Goal: Task Accomplishment & Management: Manage account settings

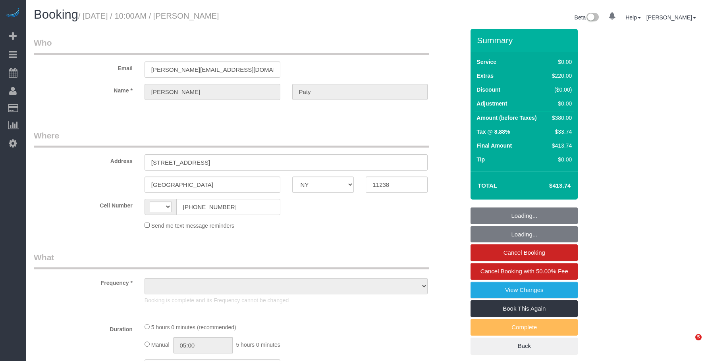
select select "NY"
select select "string:US"
select select "object:1514"
select select "1"
select select "number:89"
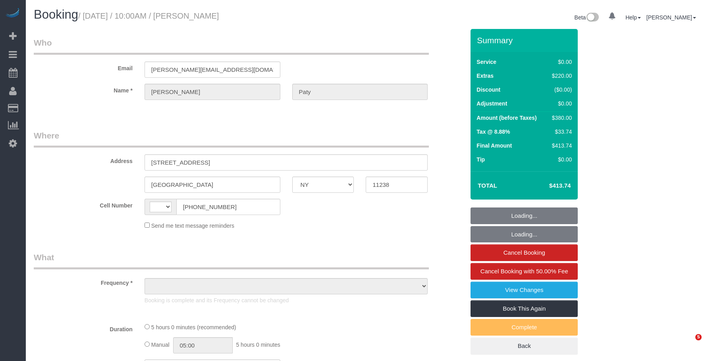
select select "number:90"
select select "number:15"
select select "number:5"
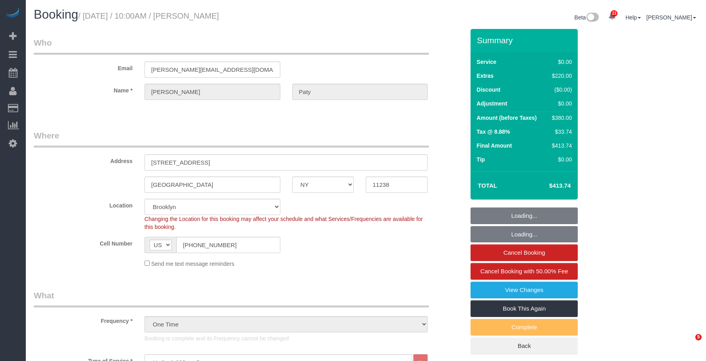
select select "spot1"
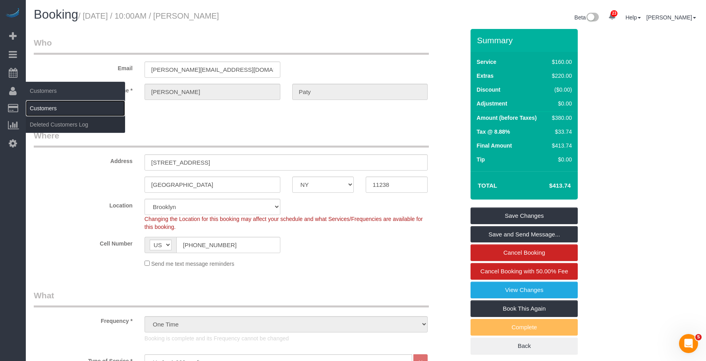
drag, startPoint x: 52, startPoint y: 106, endPoint x: 80, endPoint y: 101, distance: 29.1
click at [52, 106] on link "Customers" at bounding box center [75, 108] width 99 height 16
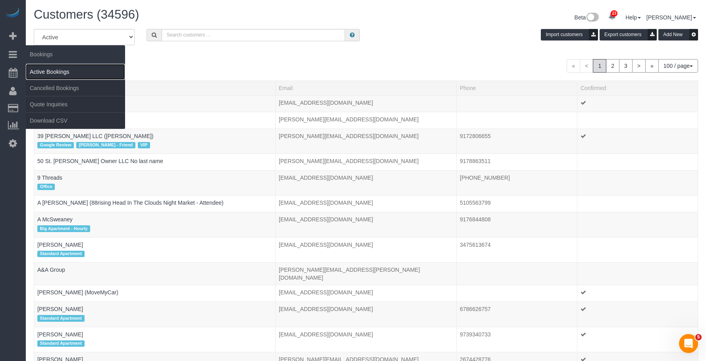
click at [66, 73] on link "Active Bookings" at bounding box center [75, 72] width 99 height 16
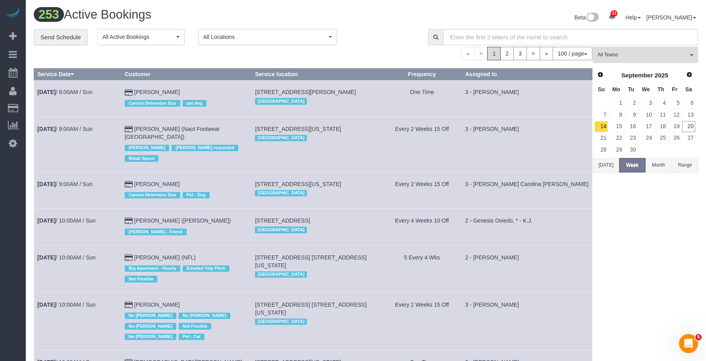
click at [689, 126] on link "20" at bounding box center [688, 126] width 13 height 11
click at [643, 56] on span "All Teams" at bounding box center [643, 55] width 91 height 7
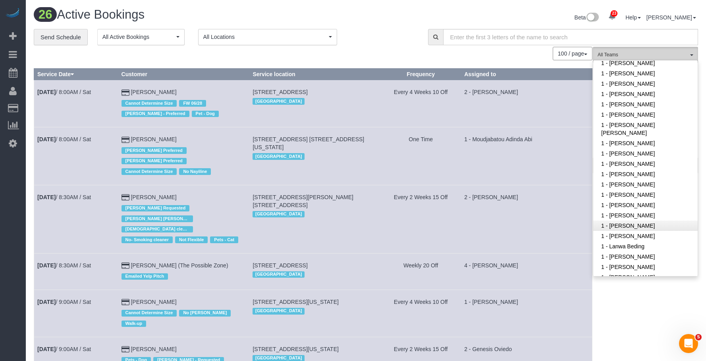
scroll to position [238, 0]
click at [645, 178] on link "1 - Ingrid Malasi" at bounding box center [645, 183] width 104 height 10
click at [378, 22] on div "Beta 23 Your Notifications You have 0 alerts × You have 3 to charge for 09/19/2…" at bounding box center [535, 18] width 338 height 21
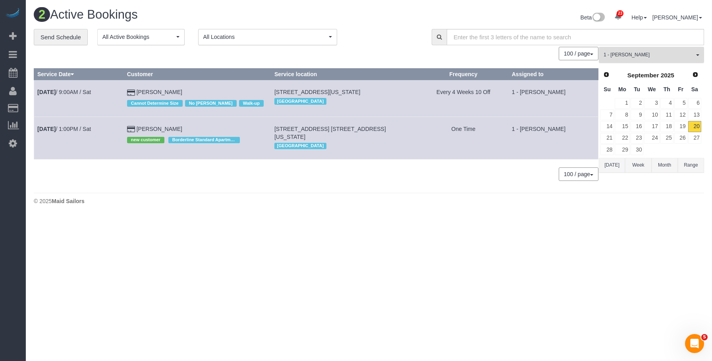
click at [655, 59] on button "1 - Ingrid Malasi All Teams" at bounding box center [651, 55] width 105 height 16
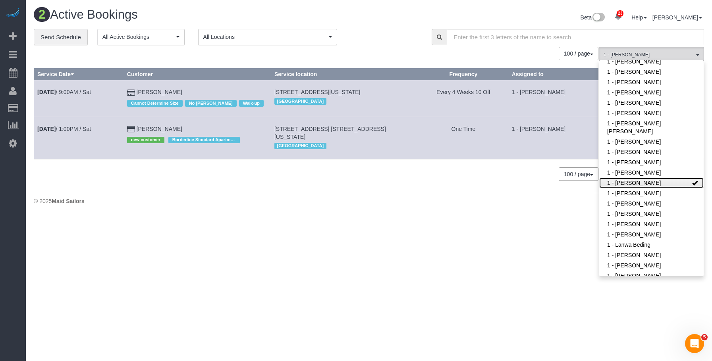
click at [649, 178] on link "1 - [PERSON_NAME]" at bounding box center [651, 183] width 104 height 10
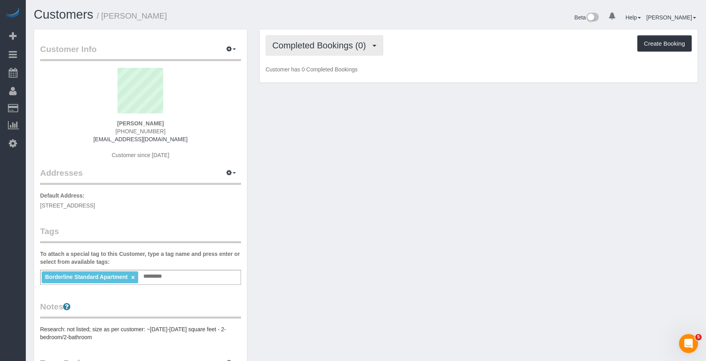
click at [330, 36] on button "Completed Bookings (0)" at bounding box center [325, 45] width 118 height 20
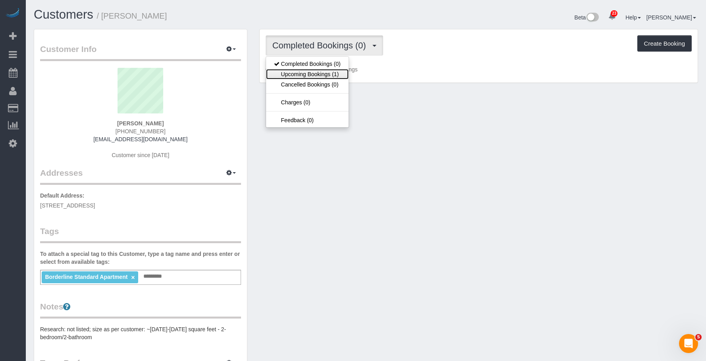
click at [320, 76] on link "Upcoming Bookings (1)" at bounding box center [307, 74] width 83 height 10
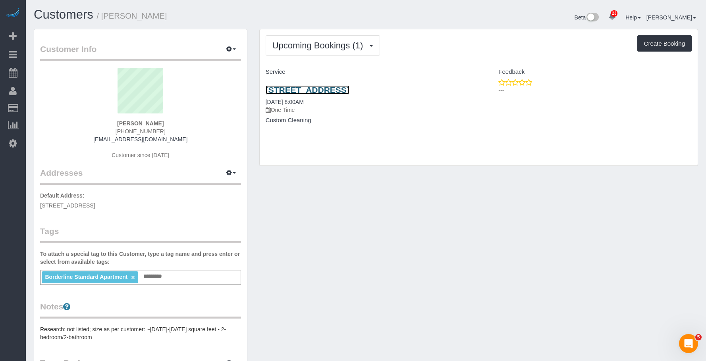
click at [350, 90] on link "[STREET_ADDRESS]" at bounding box center [308, 89] width 84 height 9
click at [350, 91] on link "[STREET_ADDRESS]" at bounding box center [308, 89] width 84 height 9
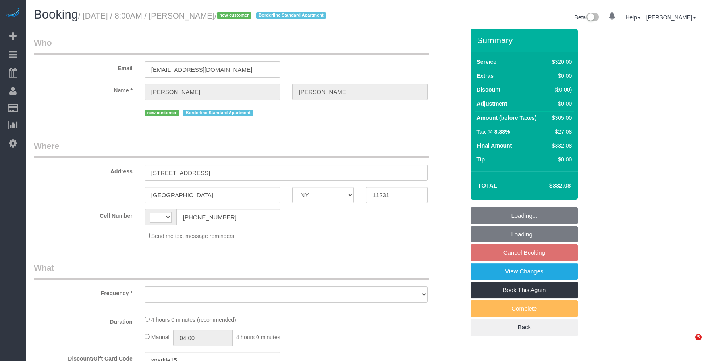
select select "NY"
select select "number:56"
select select "number:74"
select select "number:15"
select select "number:5"
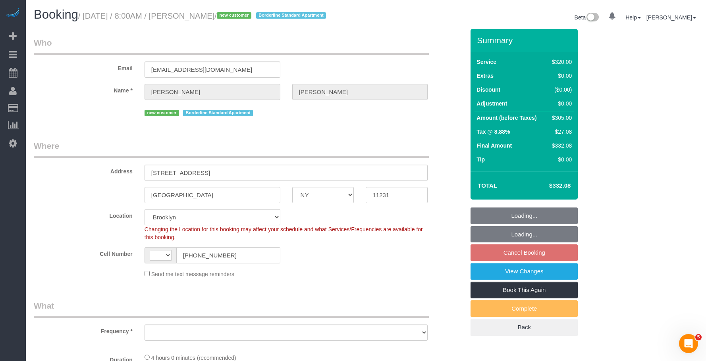
select select "string:US"
select select "string:stripe-pm_1S93RY4VGloSiKo7TbPzIl6r"
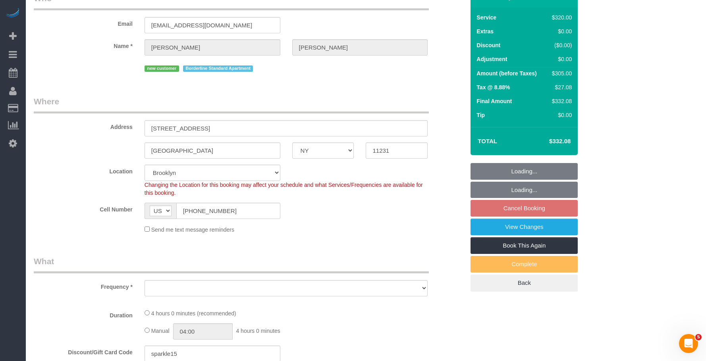
select select "object:959"
select select "240"
select select "spot1"
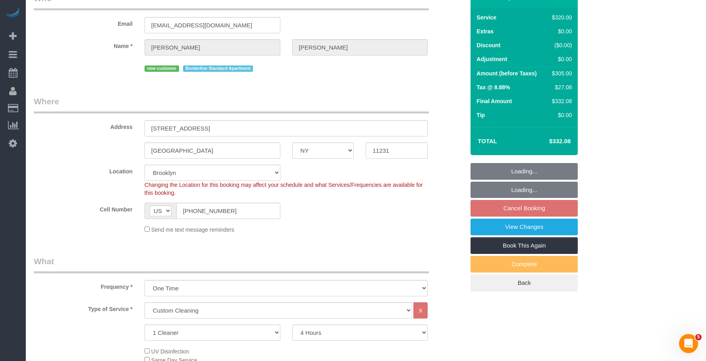
scroll to position [119, 0]
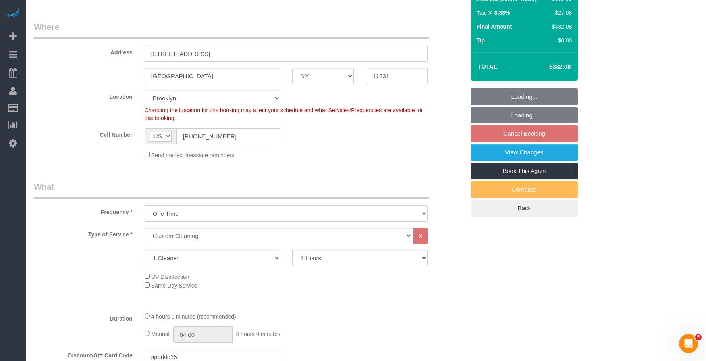
select select "object:1508"
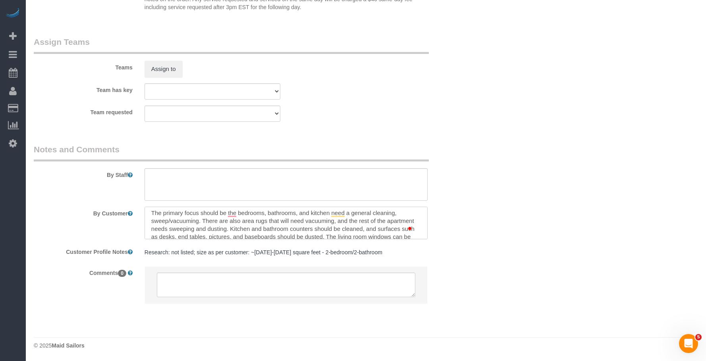
scroll to position [0, 0]
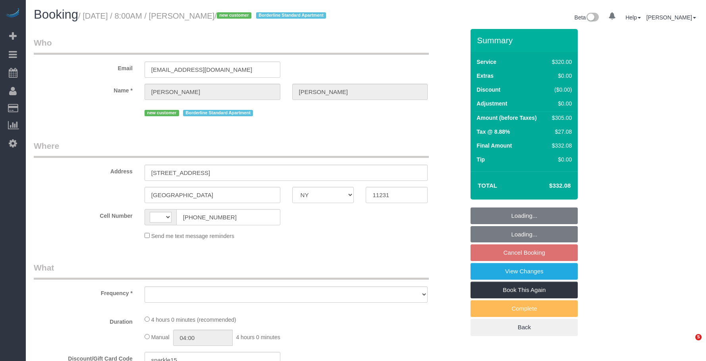
select select "NY"
select select "string:US"
select select "number:56"
select select "number:74"
select select "number:15"
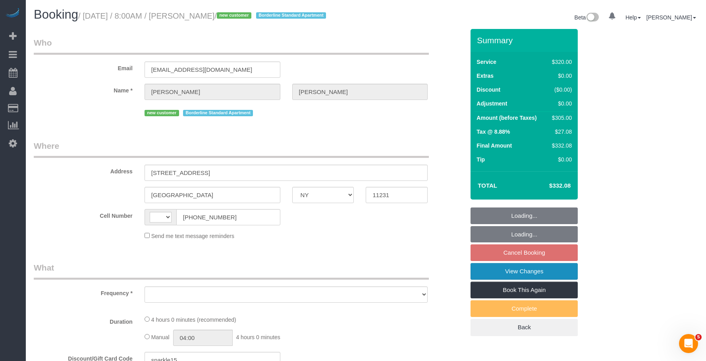
select select "number:5"
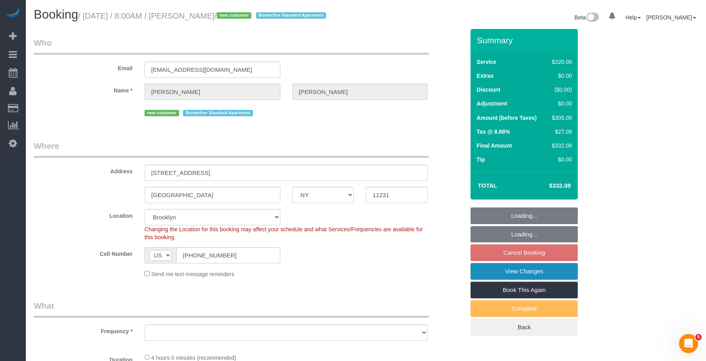
click at [537, 280] on link "View Changes" at bounding box center [524, 271] width 107 height 17
select select "object:954"
select select "string:stripe-pm_1S93RY4VGloSiKo7TbPzIl6r"
select select "240"
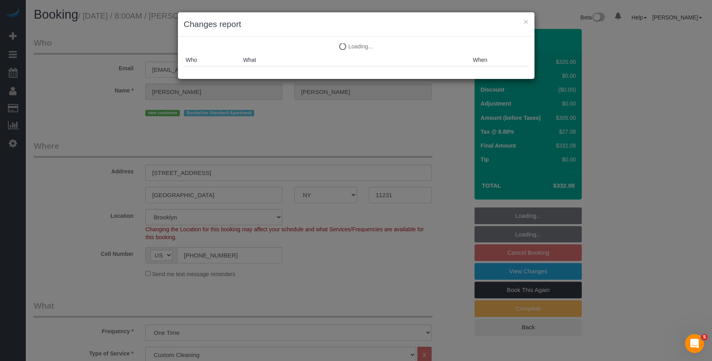
select select "object:1525"
select select "spot1"
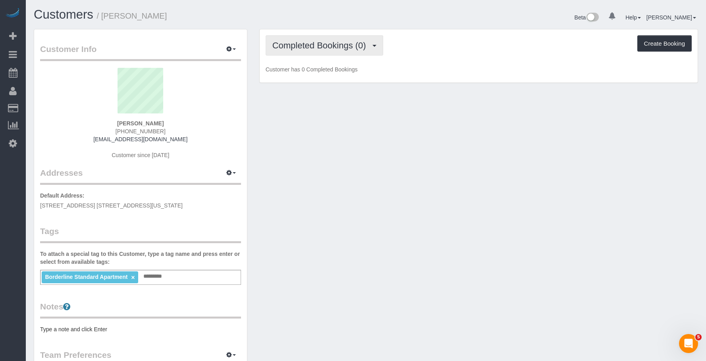
click at [329, 41] on span "Completed Bookings (0)" at bounding box center [321, 46] width 98 height 10
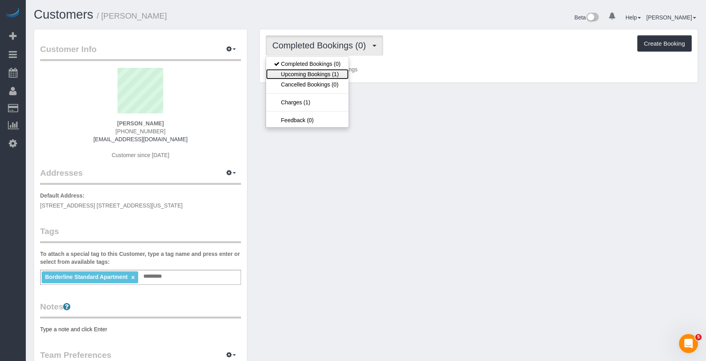
click at [320, 74] on link "Upcoming Bookings (1)" at bounding box center [307, 74] width 83 height 10
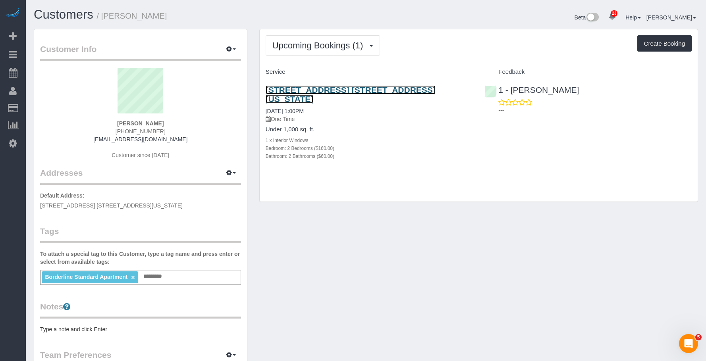
click at [343, 88] on link "106 West 69th Street, Apt. 9a, New York, NY 10023" at bounding box center [351, 94] width 170 height 18
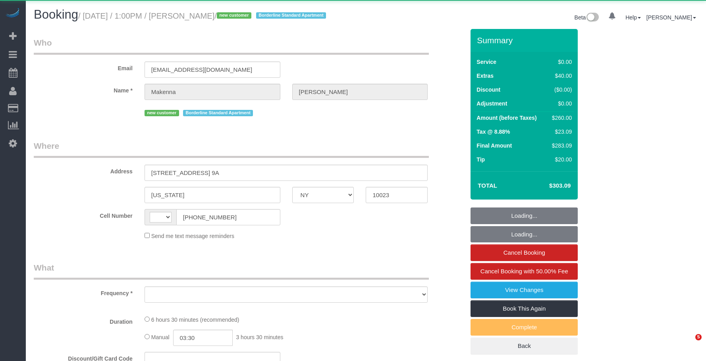
select select "NY"
select select "string:[GEOGRAPHIC_DATA]"
select select "string:stripe-pm_1S99lp4VGloSiKo7ZENaT5nY"
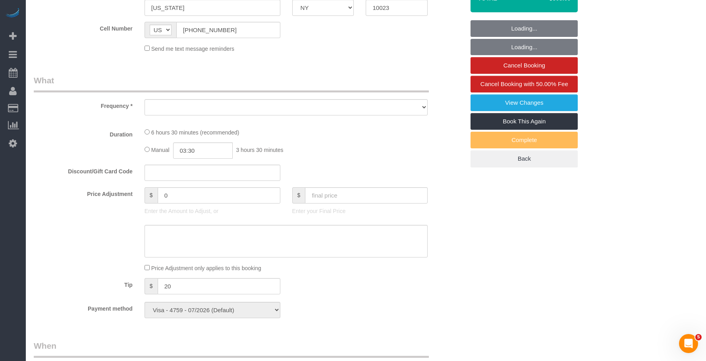
select select "object:964"
select select "number:89"
select select "number:90"
select select "number:15"
select select "number:5"
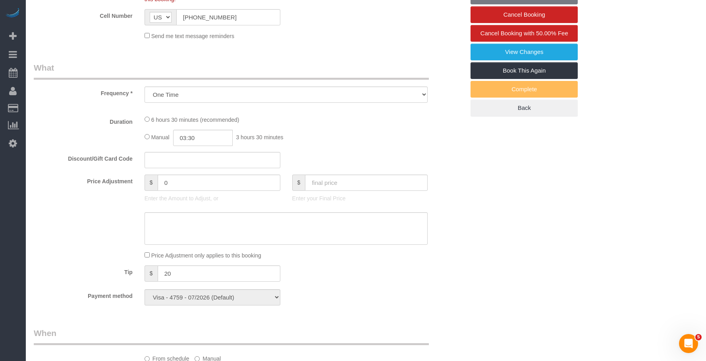
select select "2"
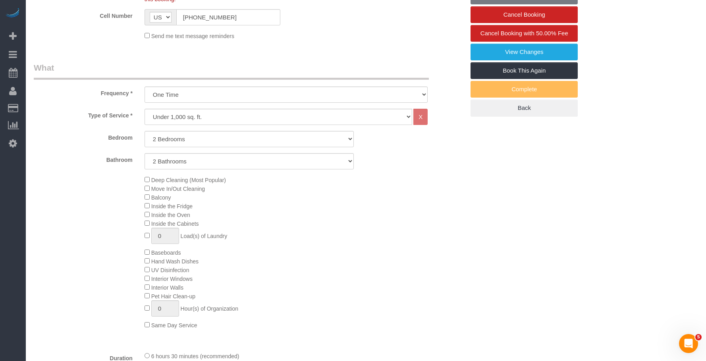
select select "object:1524"
select select "spot1"
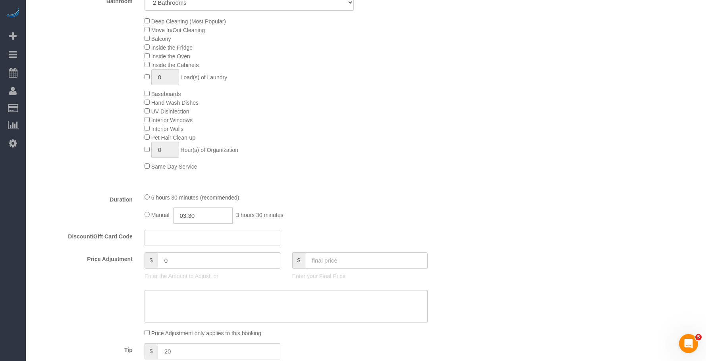
select select "2"
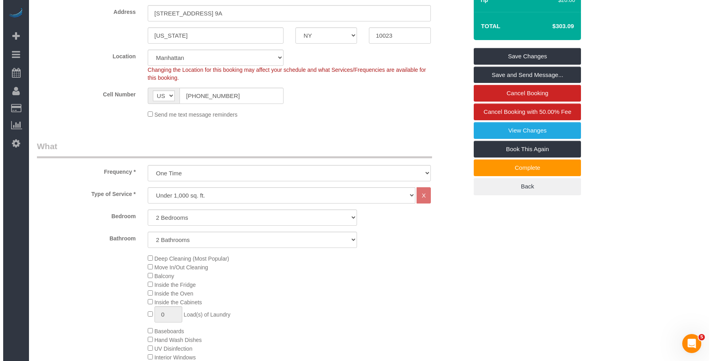
scroll to position [159, 0]
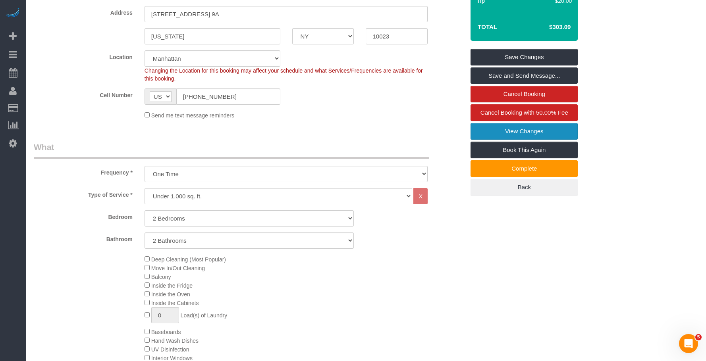
click at [490, 140] on link "View Changes" at bounding box center [524, 131] width 107 height 17
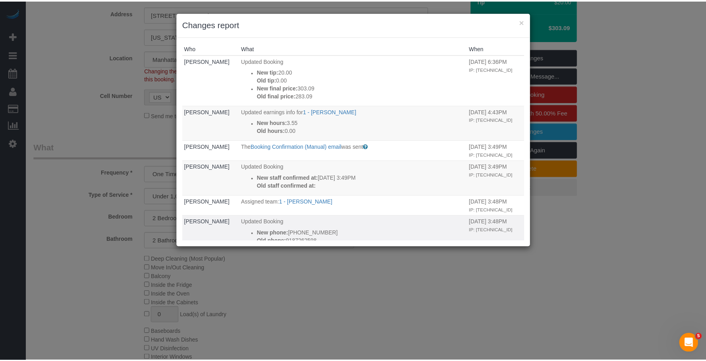
scroll to position [0, 0]
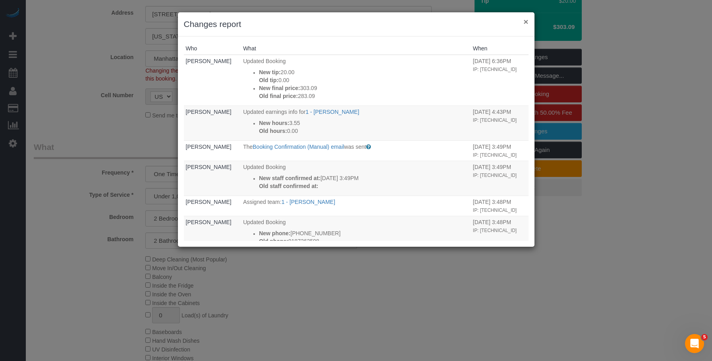
click at [526, 21] on button "×" at bounding box center [526, 21] width 5 height 8
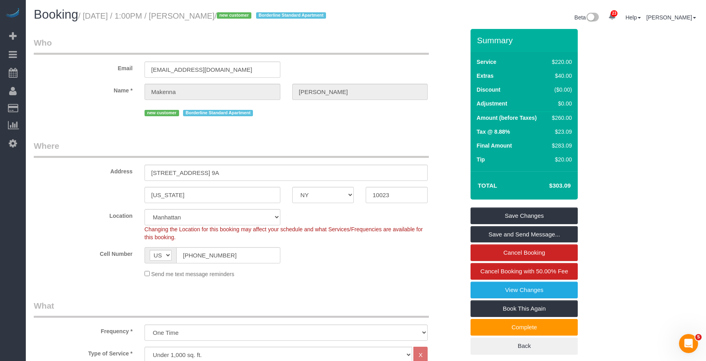
drag, startPoint x: 201, startPoint y: 16, endPoint x: 256, endPoint y: 15, distance: 55.2
click at [256, 15] on small "/ September 20, 2025 / 1:00PM / Makenna Smith / new customer Borderline Standar…" at bounding box center [203, 16] width 250 height 9
copy small "[PERSON_NAME]"
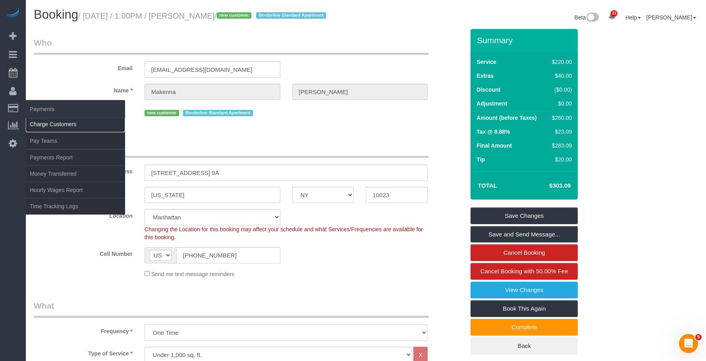
drag, startPoint x: 42, startPoint y: 123, endPoint x: 54, endPoint y: 122, distance: 11.6
click at [43, 123] on link "Charge Customers" at bounding box center [75, 124] width 99 height 16
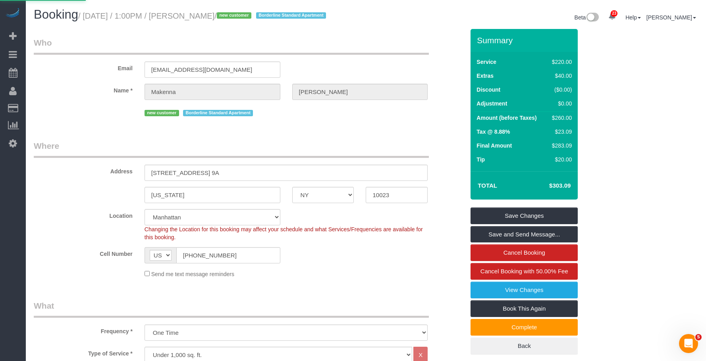
select select
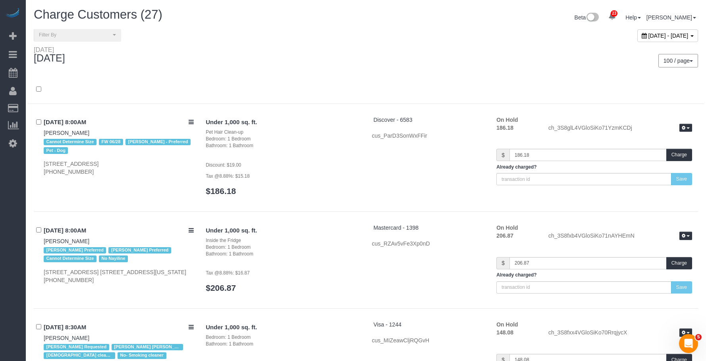
scroll to position [2163, 0]
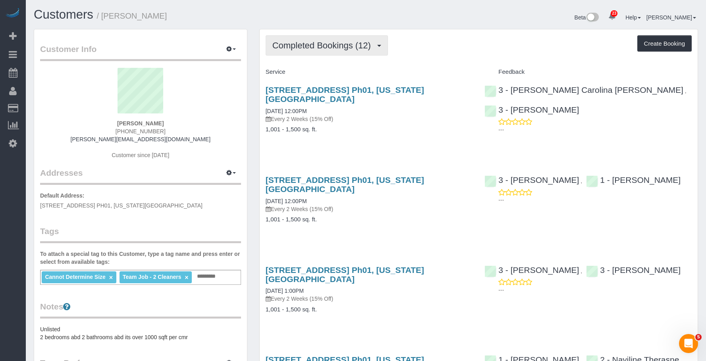
drag, startPoint x: 334, startPoint y: 47, endPoint x: 321, endPoint y: 70, distance: 26.2
click at [334, 47] on span "Completed Bookings (12)" at bounding box center [323, 46] width 102 height 10
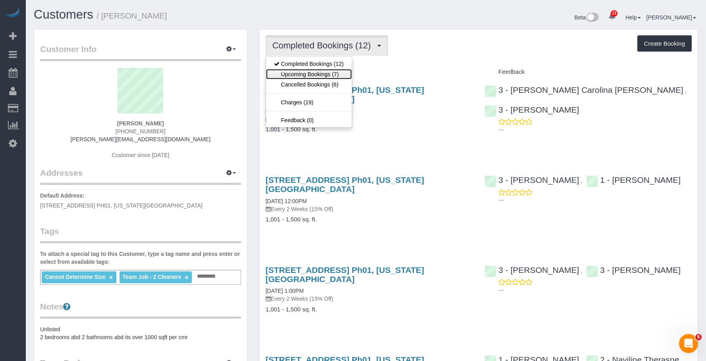
click at [318, 73] on link "Upcoming Bookings (7)" at bounding box center [309, 74] width 86 height 10
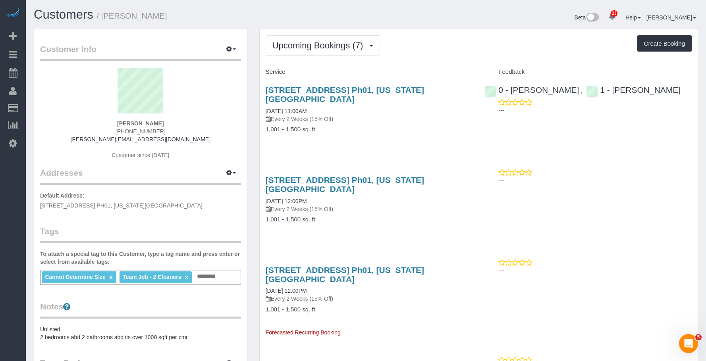
click at [399, 124] on div "266 West 96 Street, Apt. Ph01, New York, NY 10025 09/22/2025 11:00AM Every 2 We…" at bounding box center [369, 114] width 219 height 70
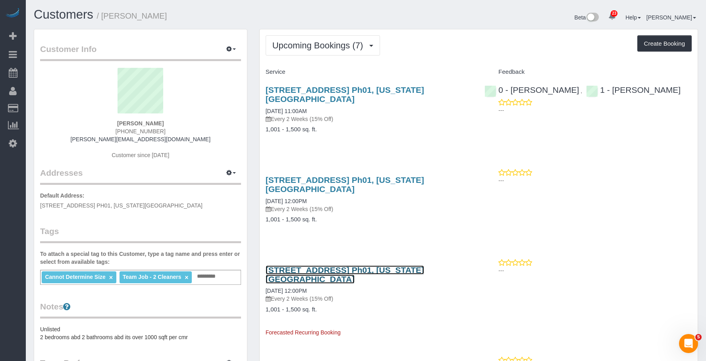
click at [350, 266] on link "266 West 96 Street, Apt. Ph01, New York, NY 10025" at bounding box center [345, 275] width 158 height 18
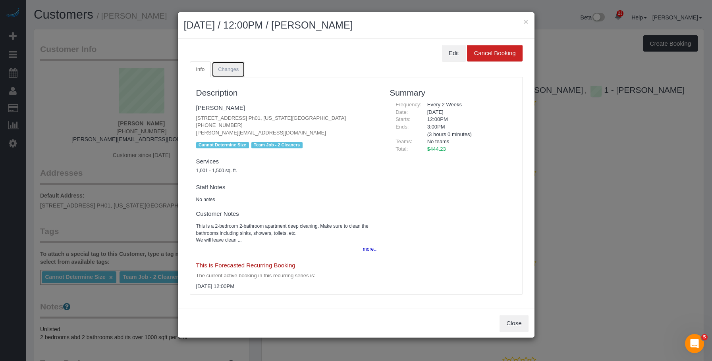
click at [236, 69] on span "Changes" at bounding box center [228, 69] width 21 height 6
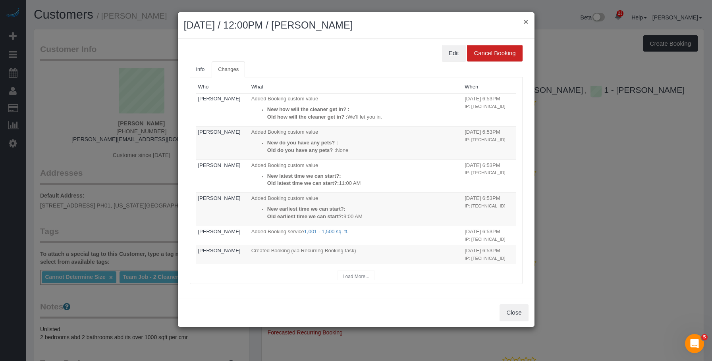
click at [526, 22] on button "×" at bounding box center [526, 21] width 5 height 8
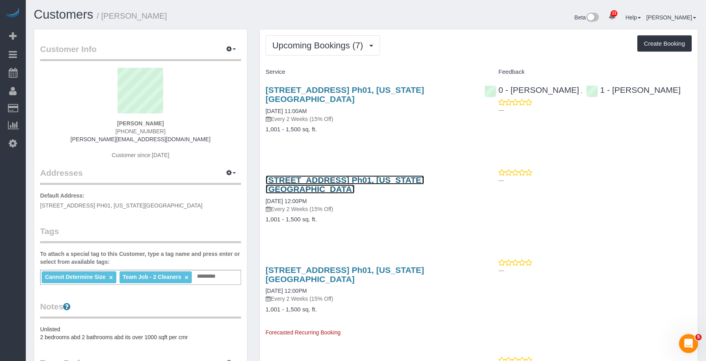
click at [383, 176] on link "266 West 96 Street, Apt. Ph01, New York, NY 10025" at bounding box center [345, 185] width 158 height 18
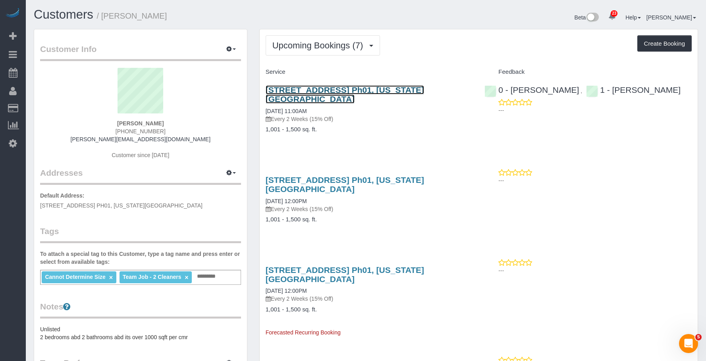
click at [424, 90] on link "266 West 96 Street, Apt. Ph01, New York, NY 10025" at bounding box center [345, 94] width 158 height 18
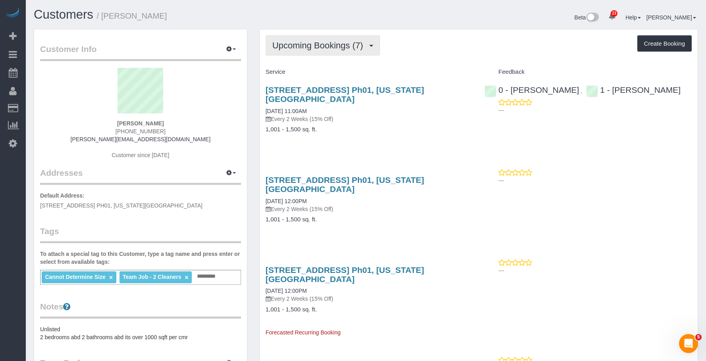
drag, startPoint x: 330, startPoint y: 41, endPoint x: 327, endPoint y: 57, distance: 16.6
click at [330, 42] on span "Upcoming Bookings (7)" at bounding box center [319, 46] width 95 height 10
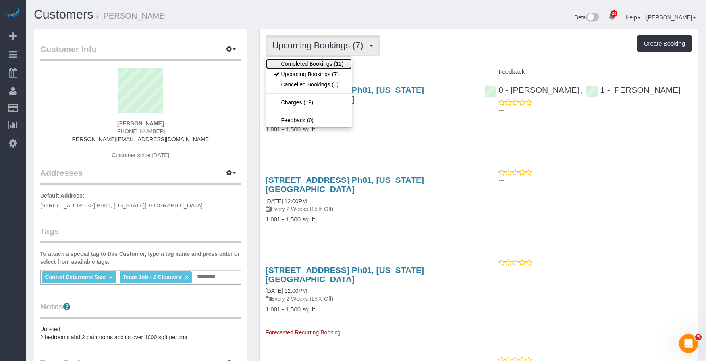
click at [328, 68] on link "Completed Bookings (12)" at bounding box center [309, 64] width 86 height 10
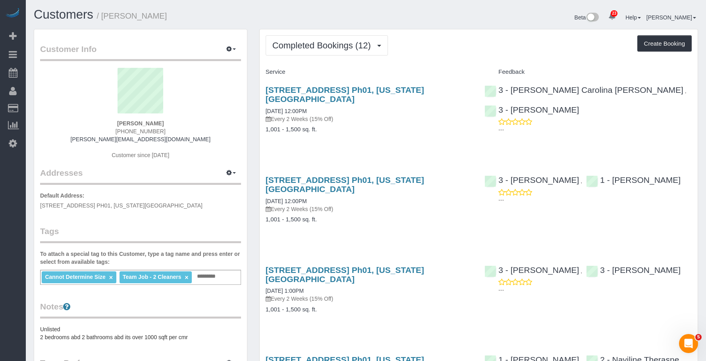
click at [316, 41] on span "Completed Bookings (12)" at bounding box center [323, 46] width 102 height 10
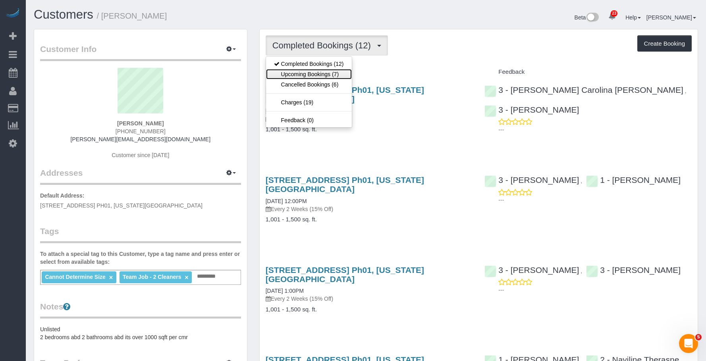
click at [315, 74] on link "Upcoming Bookings (7)" at bounding box center [309, 74] width 86 height 10
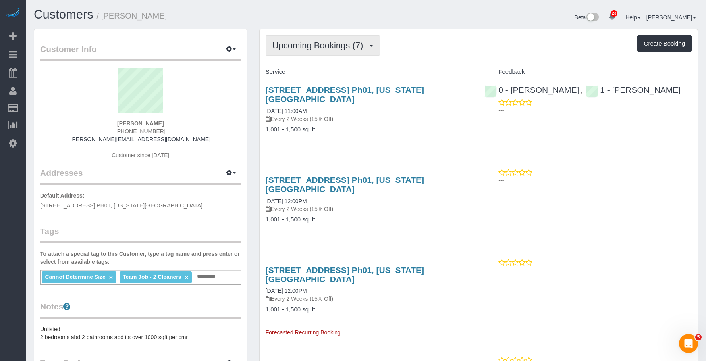
click at [312, 50] on span "Upcoming Bookings (7)" at bounding box center [319, 46] width 95 height 10
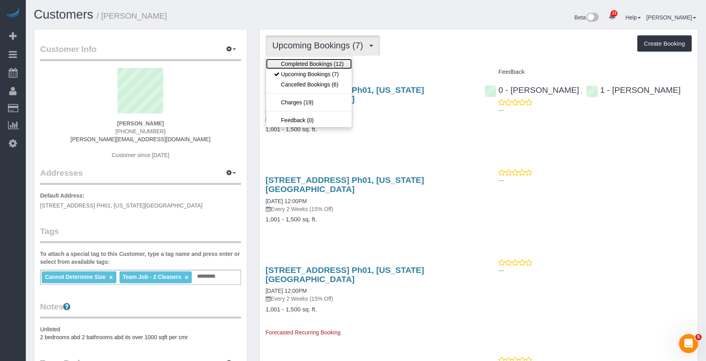
click at [298, 61] on link "Completed Bookings (12)" at bounding box center [309, 64] width 86 height 10
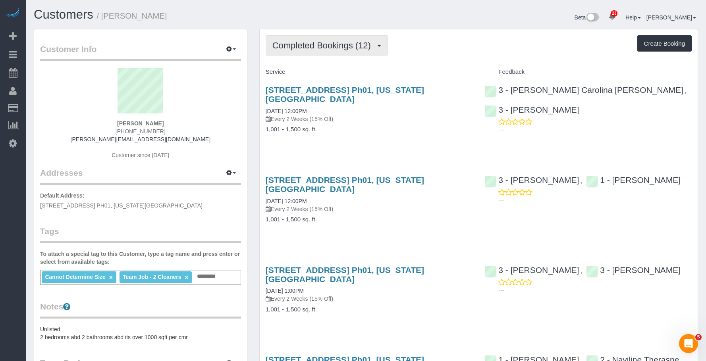
click at [342, 52] on button "Completed Bookings (12)" at bounding box center [327, 45] width 122 height 20
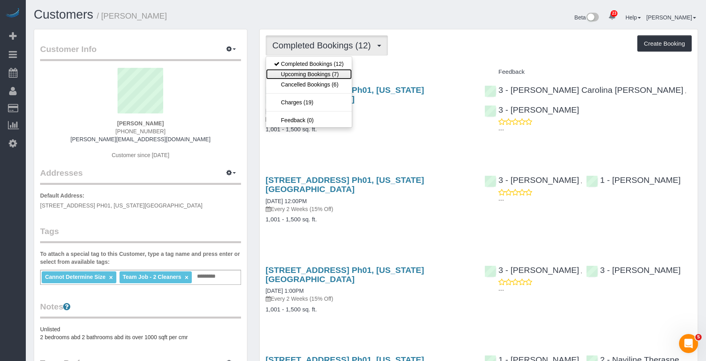
click at [333, 71] on link "Upcoming Bookings (7)" at bounding box center [309, 74] width 86 height 10
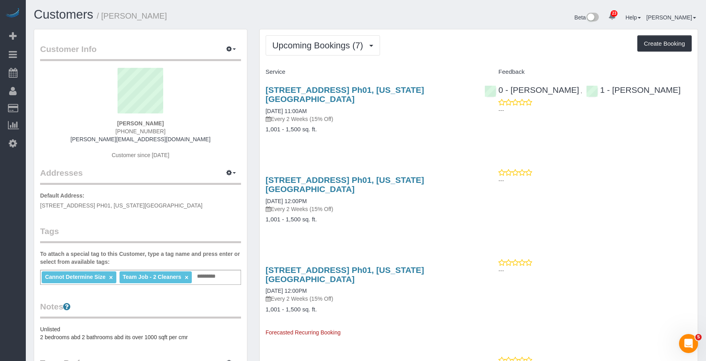
click at [388, 126] on h4 "1,001 - 1,500 sq. ft." at bounding box center [369, 129] width 207 height 7
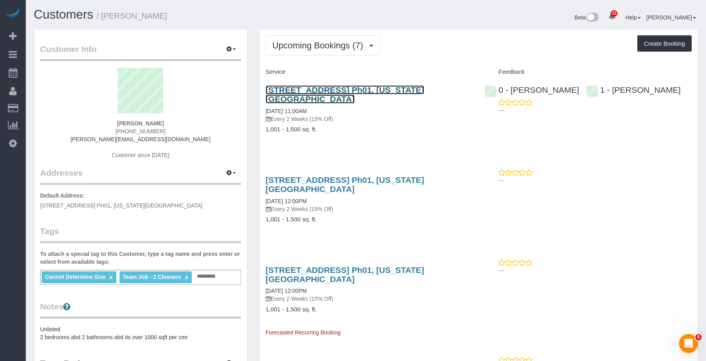
click at [405, 89] on link "266 West 96 Street, Apt. Ph01, New York, NY 10025" at bounding box center [345, 94] width 158 height 18
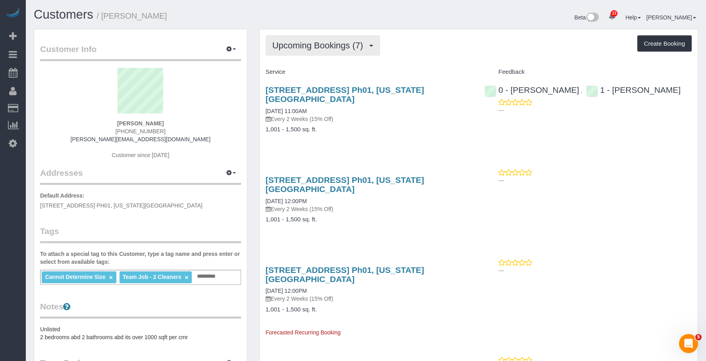
click at [303, 43] on span "Upcoming Bookings (7)" at bounding box center [319, 46] width 95 height 10
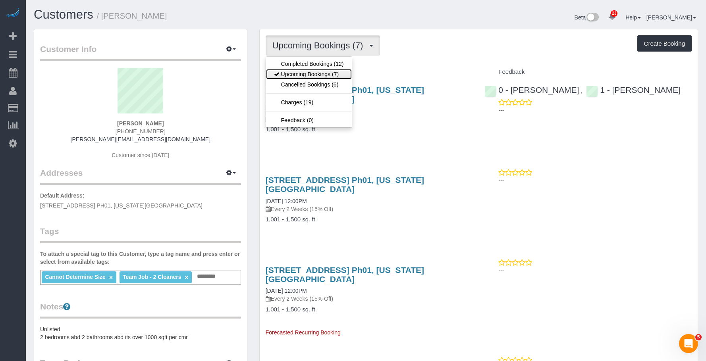
drag, startPoint x: 300, startPoint y: 74, endPoint x: 319, endPoint y: 61, distance: 22.5
click at [300, 74] on link "Upcoming Bookings (7)" at bounding box center [309, 74] width 86 height 10
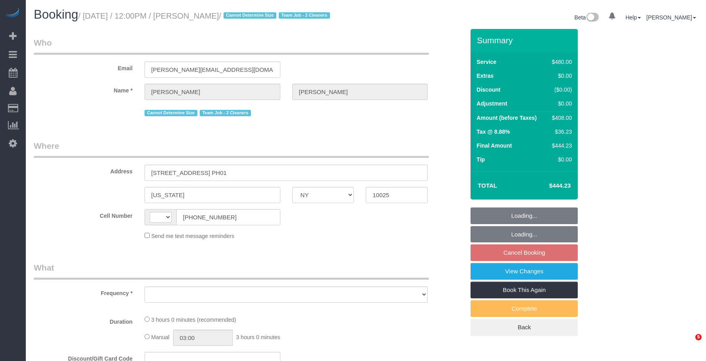
select select "NY"
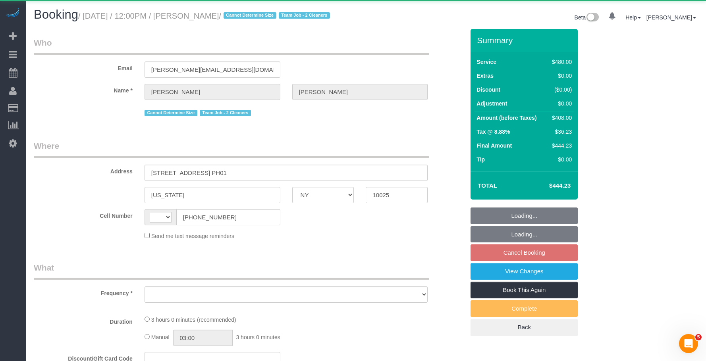
select select "string:[GEOGRAPHIC_DATA]"
select select "object:809"
select select "string:stripe-pm_1QkAQu4VGloSiKo74CYp18Kc"
select select "2"
select select "180"
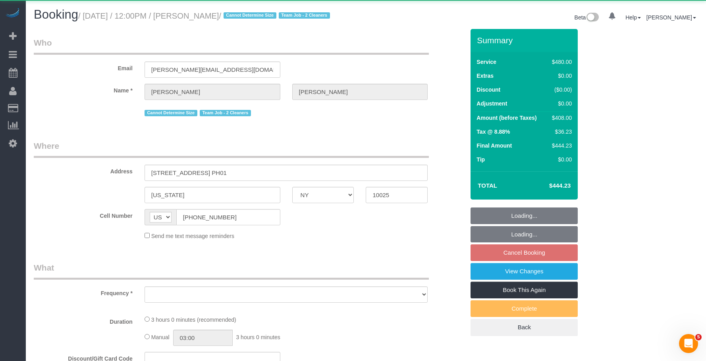
select select "number:57"
select select "number:71"
select select "number:15"
select select "number:5"
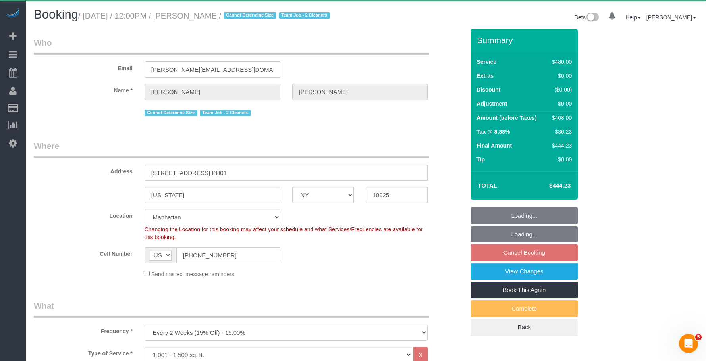
select select "object:1495"
select select "spot5"
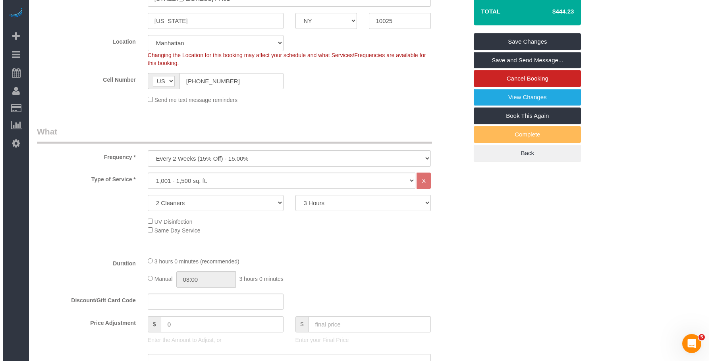
scroll to position [71, 0]
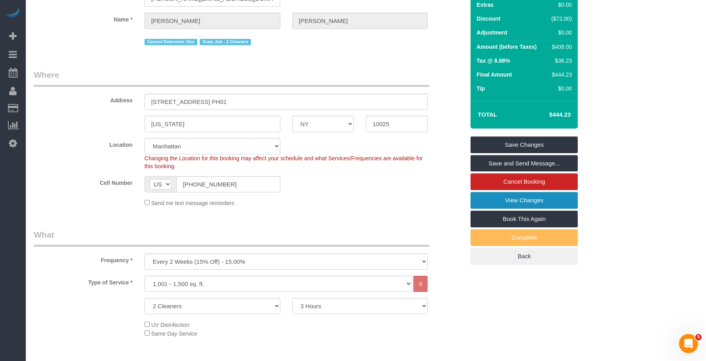
click at [510, 194] on link "View Changes" at bounding box center [524, 200] width 107 height 17
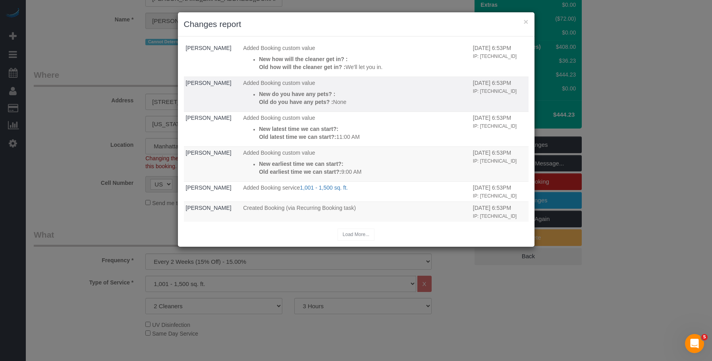
scroll to position [29, 0]
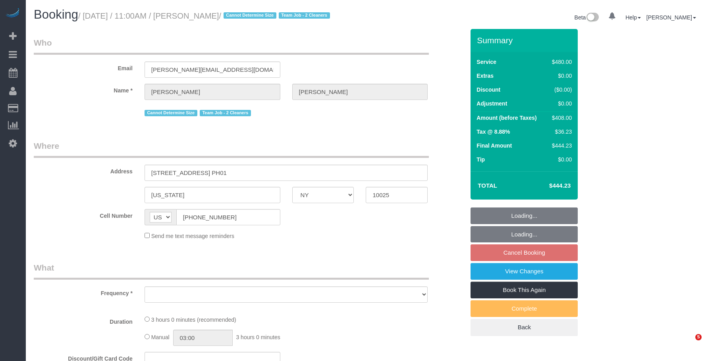
select select "NY"
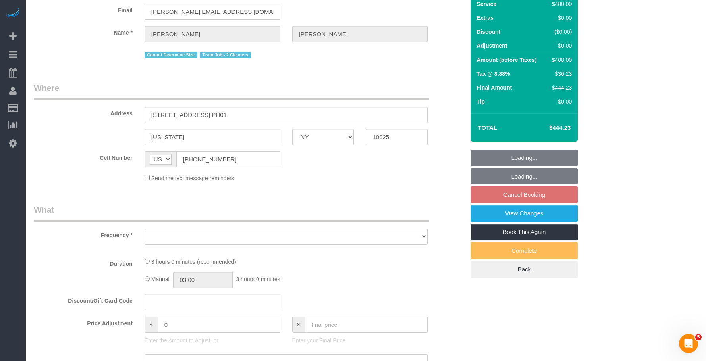
select select "string:stripe-pm_1QkAQu4VGloSiKo74CYp18Kc"
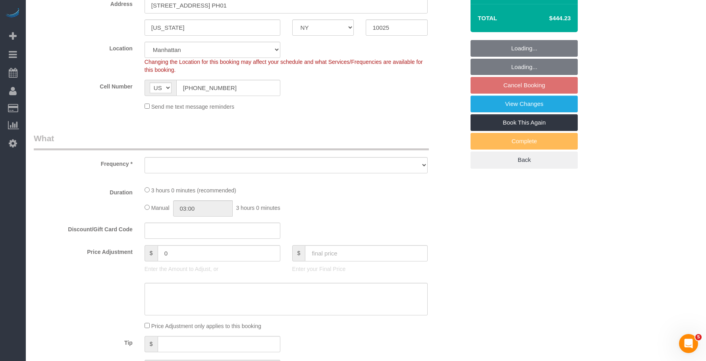
select select "number:89"
select select "number:90"
select select "number:15"
select select "number:5"
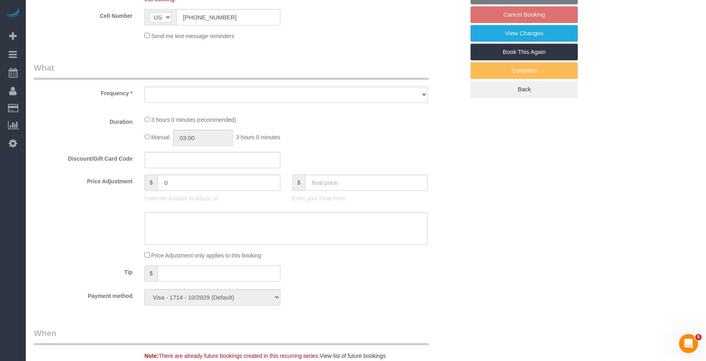
select select "object:968"
select select "2"
select select "180"
select select "spot2"
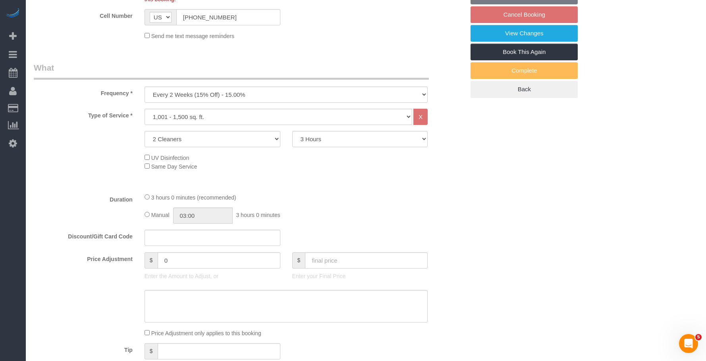
select select "object:1512"
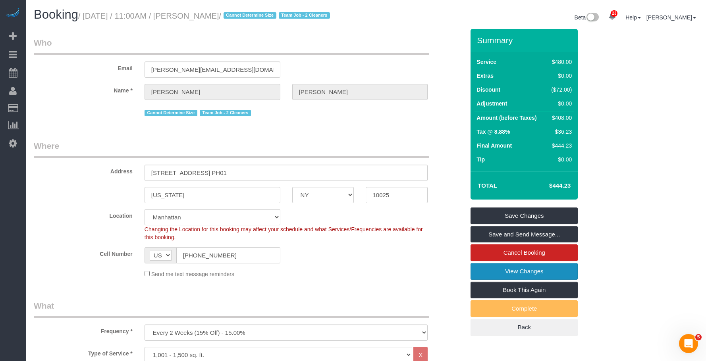
click at [485, 280] on link "View Changes" at bounding box center [524, 271] width 107 height 17
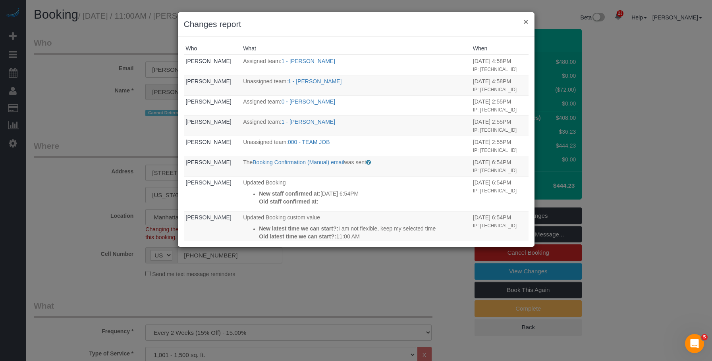
click at [525, 21] on button "×" at bounding box center [526, 21] width 5 height 8
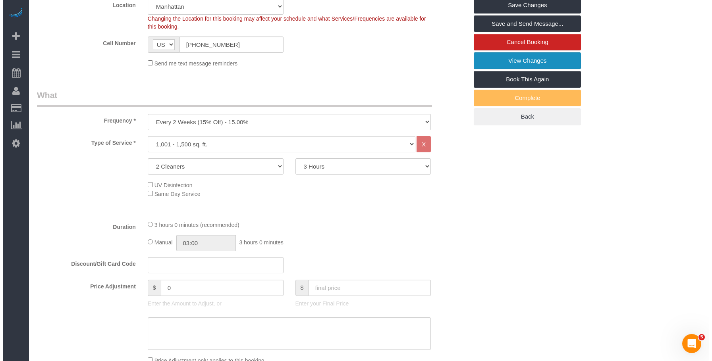
scroll to position [159, 0]
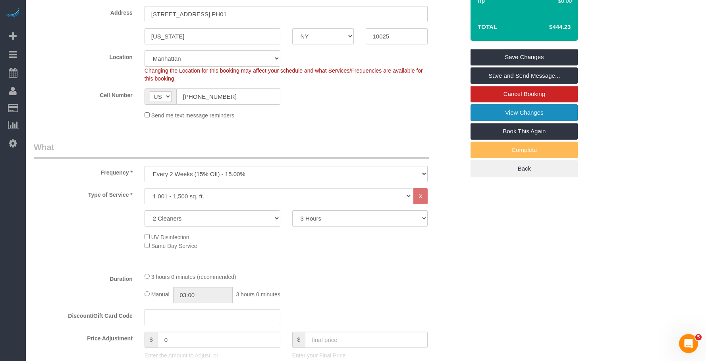
click at [537, 121] on link "View Changes" at bounding box center [524, 112] width 107 height 17
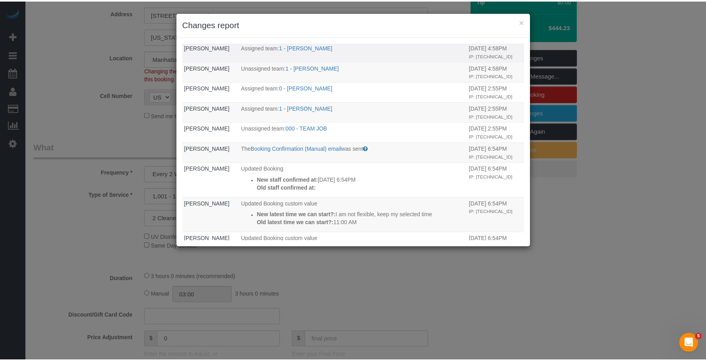
scroll to position [13, 0]
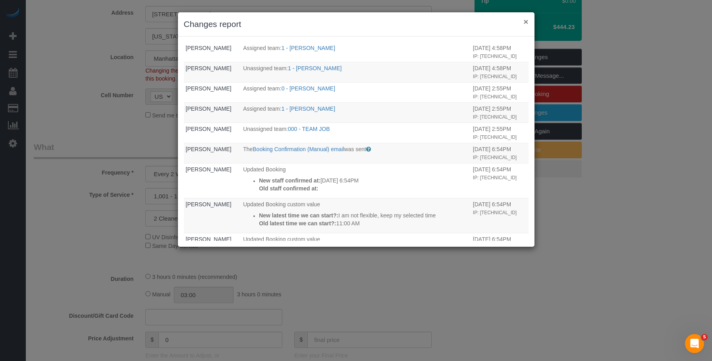
click at [527, 21] on button "×" at bounding box center [526, 21] width 5 height 8
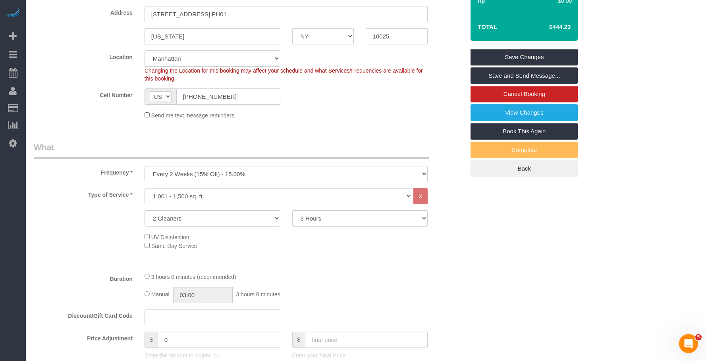
drag, startPoint x: 228, startPoint y: 110, endPoint x: 133, endPoint y: 95, distance: 96.9
click at [129, 98] on div "Cell Number AF AL DZ AD AO AI AQ AG AR AM AW AU AT AZ BS BH BD BB BY BE BZ BJ B…" at bounding box center [249, 97] width 443 height 16
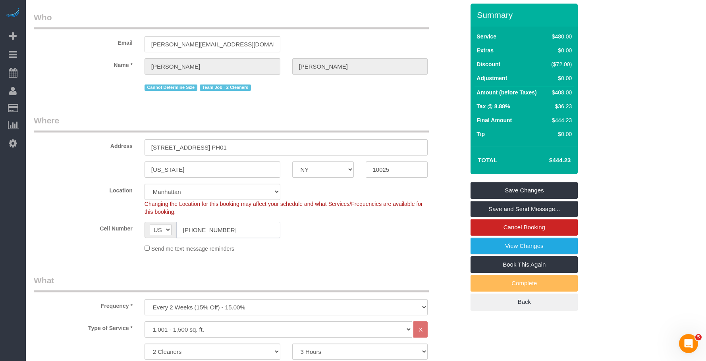
scroll to position [0, 0]
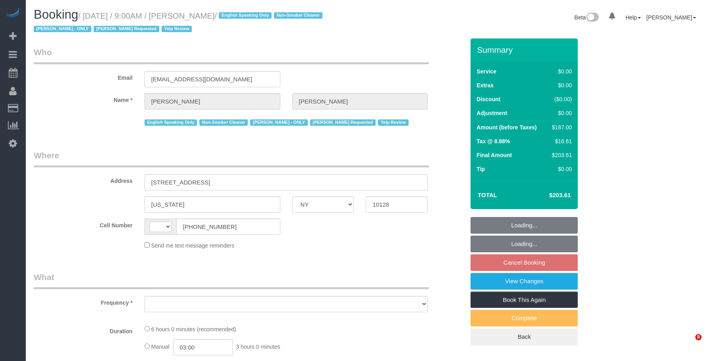
select select "NY"
select select "string:[GEOGRAPHIC_DATA]"
select select "object:578"
select select "string:stripe-pm_1PsPP14VGloSiKo7KAxZUUsI"
select select "number:89"
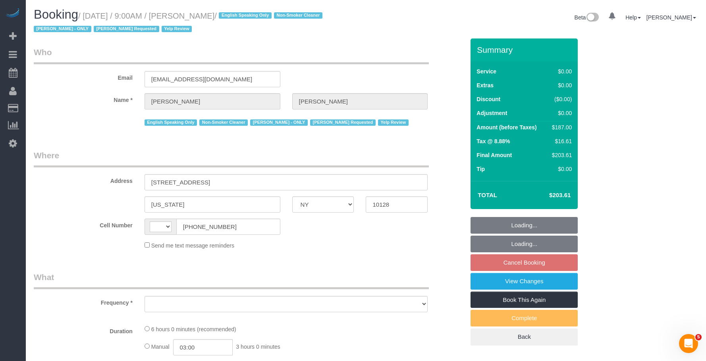
select select "number:90"
select select "number:15"
select select "number:5"
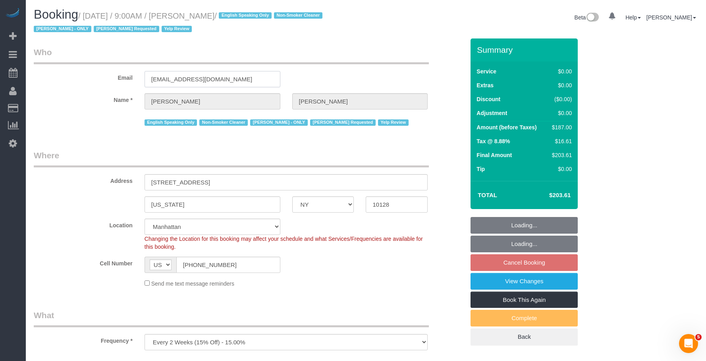
select select "object:980"
drag, startPoint x: 206, startPoint y: 80, endPoint x: 141, endPoint y: 78, distance: 64.8
click at [122, 78] on div "Email [EMAIL_ADDRESS][DOMAIN_NAME]" at bounding box center [249, 66] width 443 height 41
select select "spot2"
select select "2"
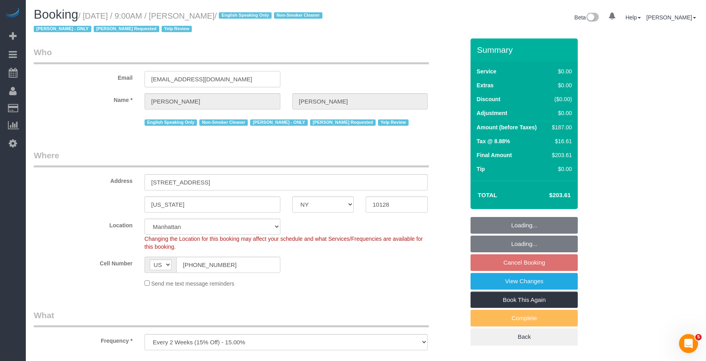
select select "2"
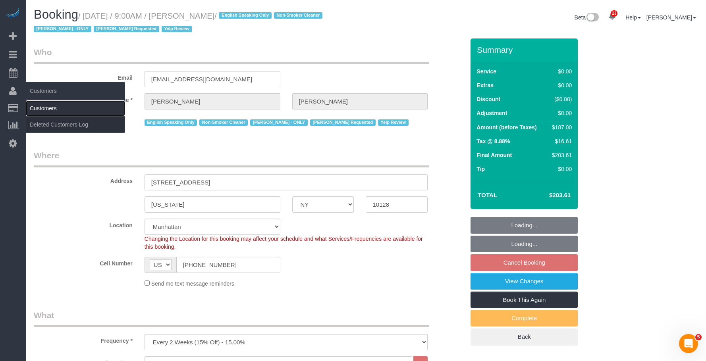
click at [52, 108] on link "Customers" at bounding box center [75, 108] width 99 height 16
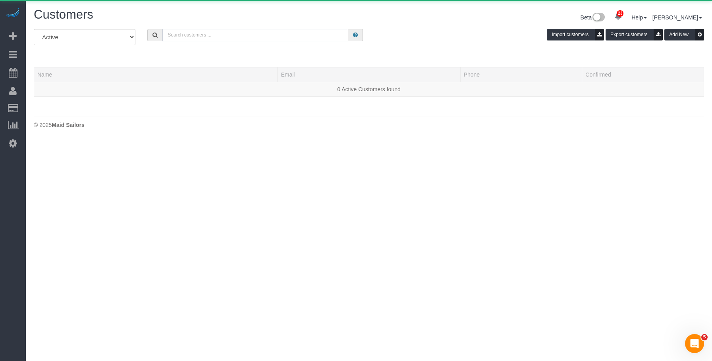
click at [249, 35] on input "text" at bounding box center [255, 35] width 186 height 12
paste input "[EMAIL_ADDRESS][DOMAIN_NAME]"
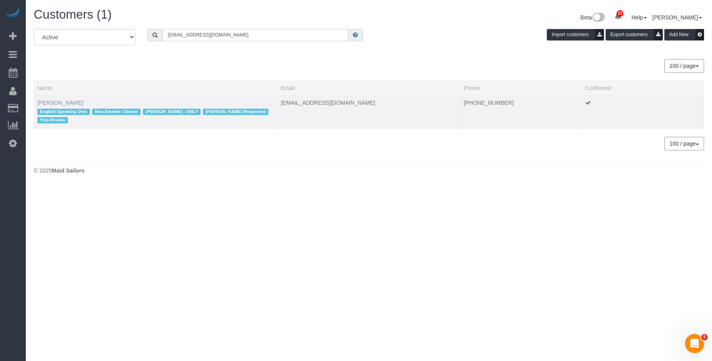
type input "[EMAIL_ADDRESS][DOMAIN_NAME]"
click at [62, 101] on link "Alyson Cohen" at bounding box center [60, 103] width 46 height 6
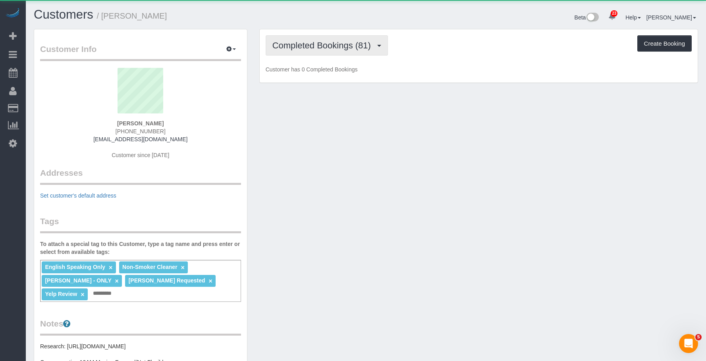
click at [321, 50] on span "Completed Bookings (81)" at bounding box center [323, 46] width 102 height 10
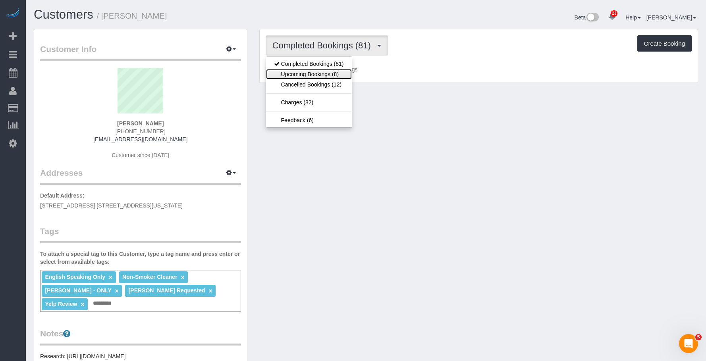
click at [309, 73] on link "Upcoming Bookings (8)" at bounding box center [309, 74] width 86 height 10
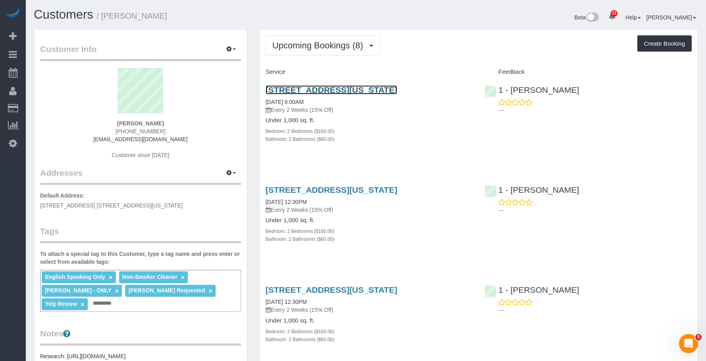
click at [347, 89] on link "345 East 94th Street, Apt.10g, New York, NY 10128" at bounding box center [332, 89] width 132 height 9
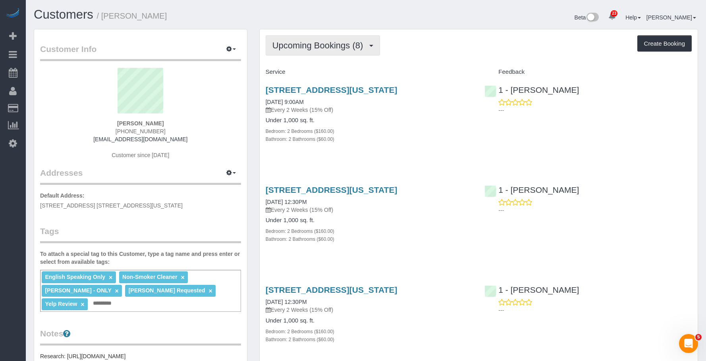
drag, startPoint x: 318, startPoint y: 47, endPoint x: 318, endPoint y: 71, distance: 23.8
click at [318, 48] on span "Upcoming Bookings (8)" at bounding box center [319, 46] width 95 height 10
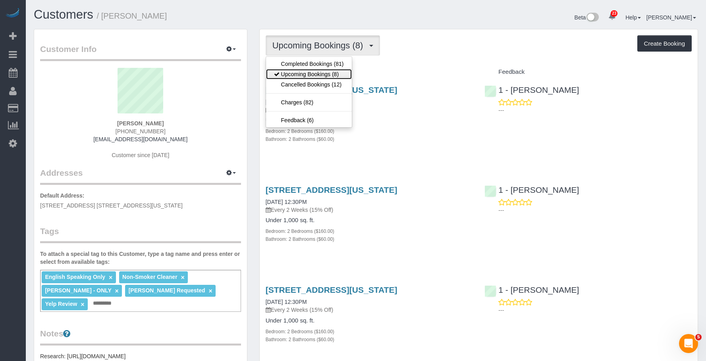
drag, startPoint x: 318, startPoint y: 72, endPoint x: 338, endPoint y: 41, distance: 37.6
click at [318, 72] on link "Upcoming Bookings (8)" at bounding box center [309, 74] width 86 height 10
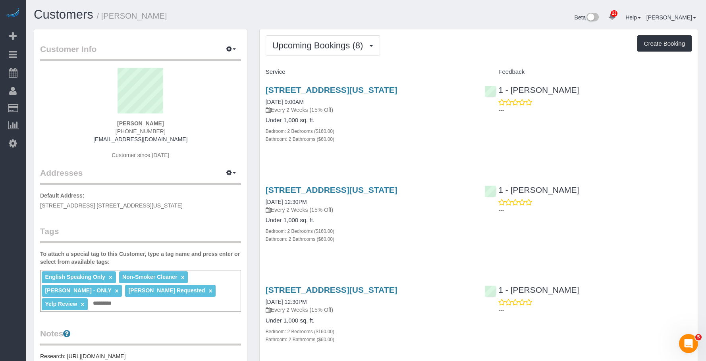
drag, startPoint x: 104, startPoint y: 17, endPoint x: 164, endPoint y: 17, distance: 59.6
click at [164, 17] on h1 "Customers / Alyson Cohen" at bounding box center [197, 15] width 327 height 14
click at [445, 128] on div "Bedroom: 2 Bedrooms ($160.00)" at bounding box center [369, 131] width 207 height 8
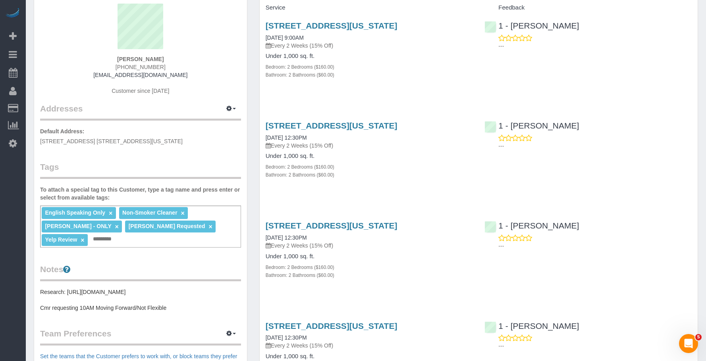
scroll to position [119, 0]
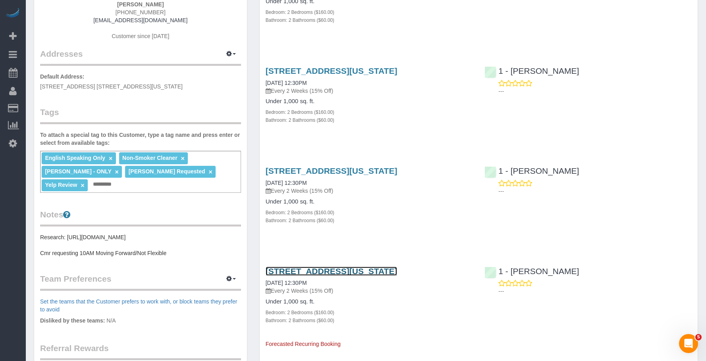
click at [382, 273] on link "345 East 94th Street, Apt.10g, New York, NY 10128" at bounding box center [332, 271] width 132 height 9
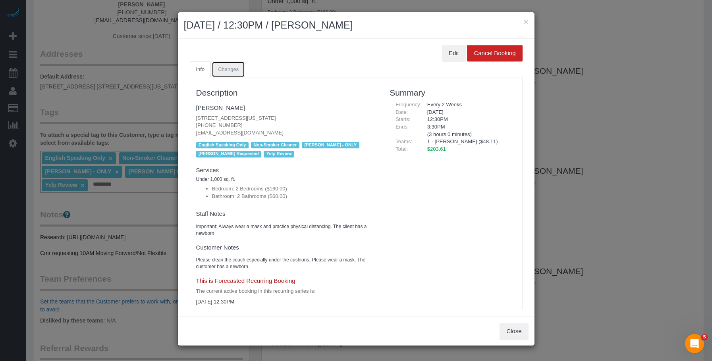
click at [226, 68] on span "Changes" at bounding box center [228, 69] width 21 height 6
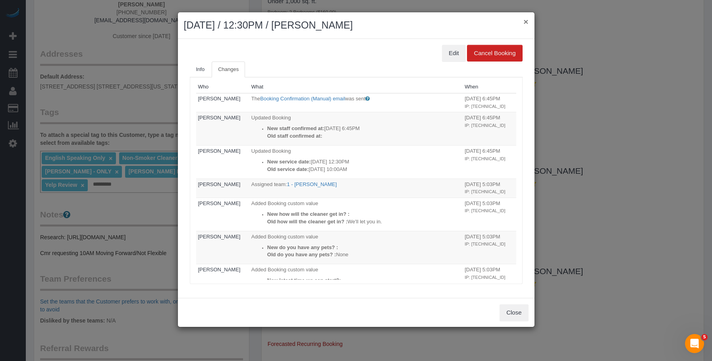
drag, startPoint x: 524, startPoint y: 20, endPoint x: 513, endPoint y: 42, distance: 24.9
click at [525, 20] on button "×" at bounding box center [526, 21] width 5 height 8
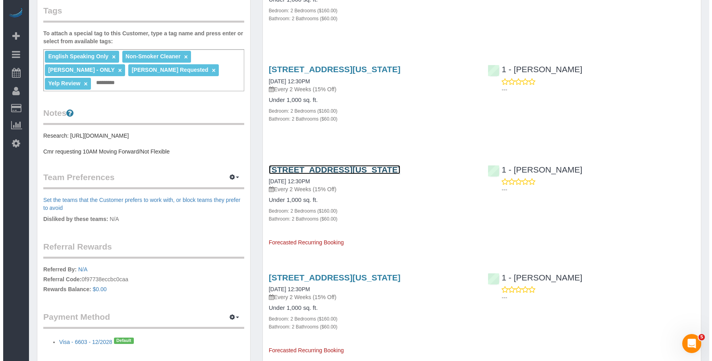
scroll to position [238, 0]
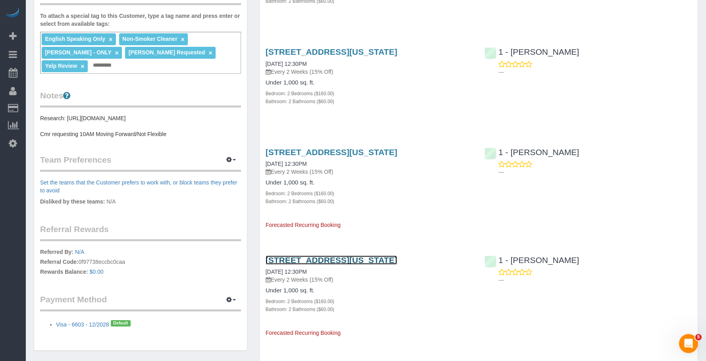
click at [385, 261] on link "345 East 94th Street, Apt.10g, New York, NY 10128" at bounding box center [332, 260] width 132 height 9
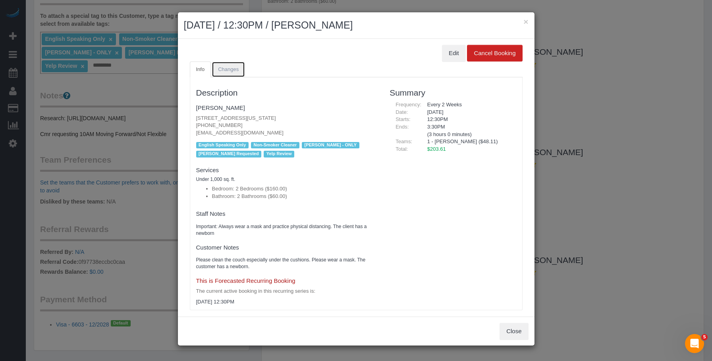
click at [232, 69] on span "Changes" at bounding box center [228, 69] width 21 height 6
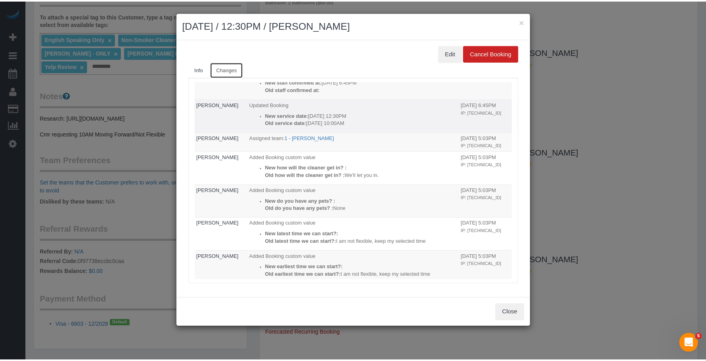
scroll to position [7, 0]
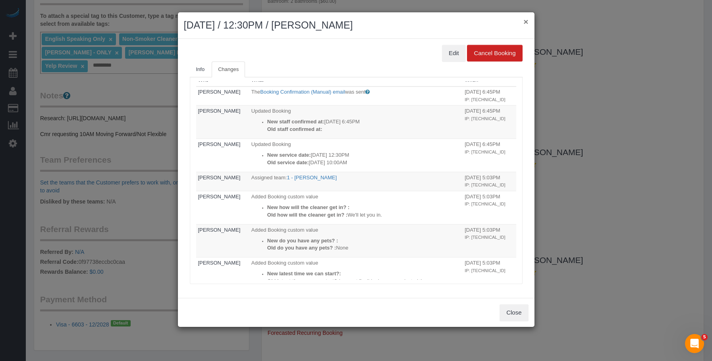
click at [526, 21] on button "×" at bounding box center [526, 21] width 5 height 8
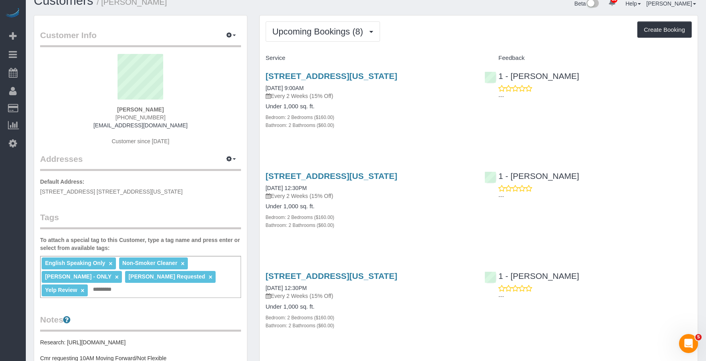
scroll to position [0, 0]
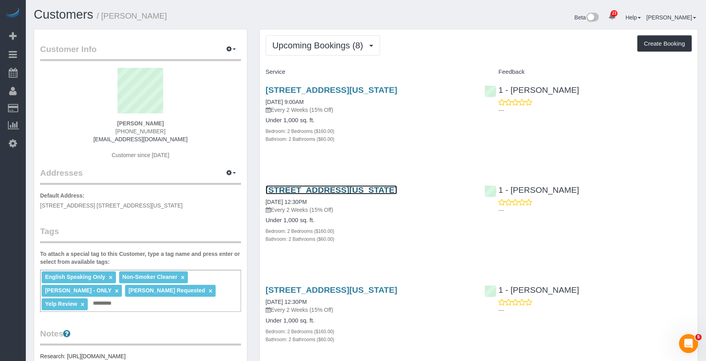
click at [385, 188] on link "345 East 94th Street, Apt.10g, New York, NY 10128" at bounding box center [332, 189] width 132 height 9
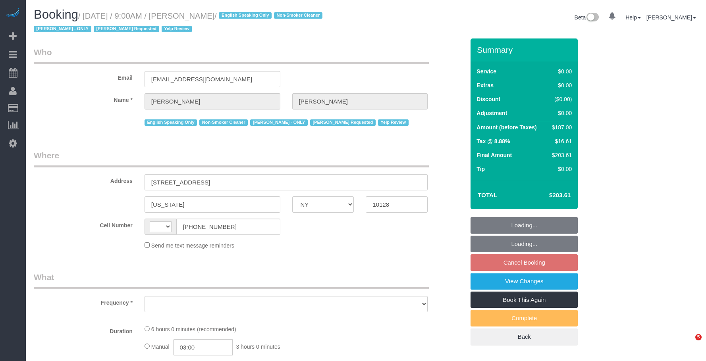
select select "NY"
select select "string:[GEOGRAPHIC_DATA]"
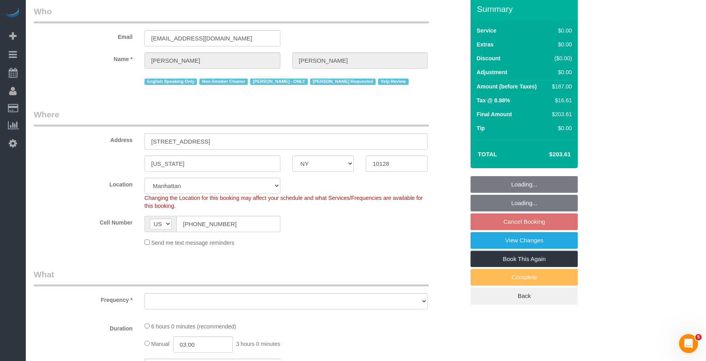
select select "string:stripe-pm_1PsPP14VGloSiKo7KAxZUUsI"
select select "number:89"
select select "number:90"
select select "number:15"
select select "number:5"
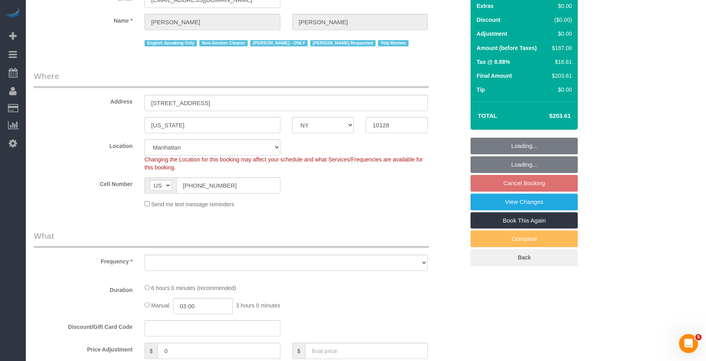
select select "spot2"
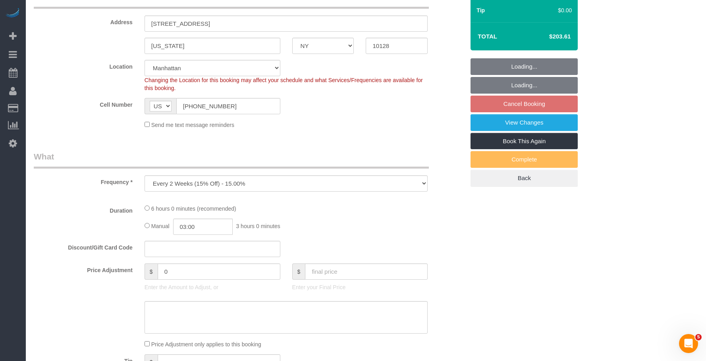
select select "object:1540"
select select "2"
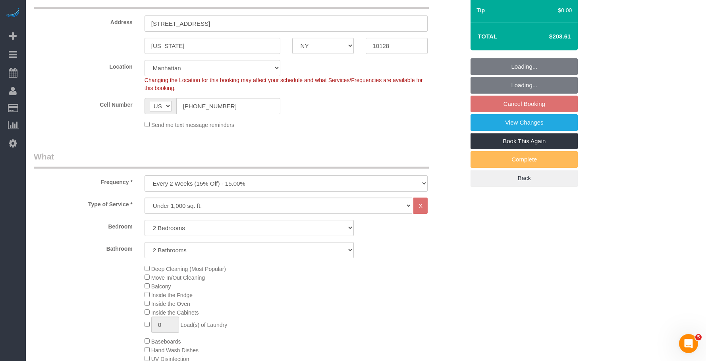
select select "2"
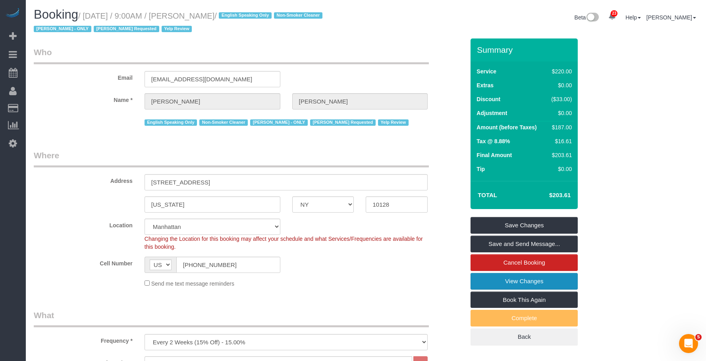
click at [489, 276] on link "View Changes" at bounding box center [524, 281] width 107 height 17
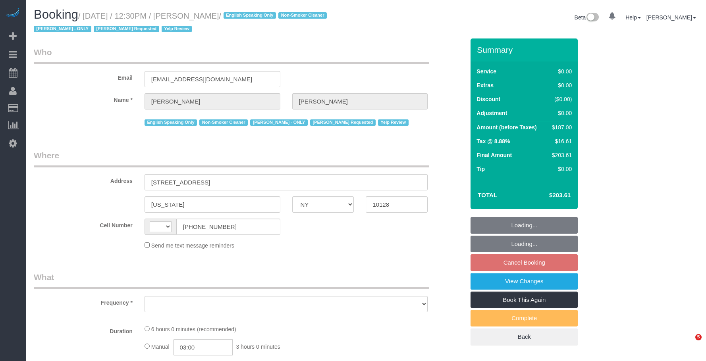
select select "NY"
select select "string:[GEOGRAPHIC_DATA]"
select select "object:777"
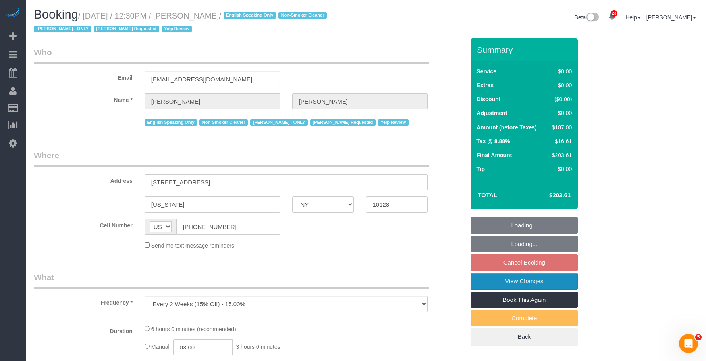
select select "string:stripe-pm_1PsPP14VGloSiKo7KAxZUUsI"
click at [489, 282] on link "View Changes" at bounding box center [524, 281] width 107 height 17
select select "2"
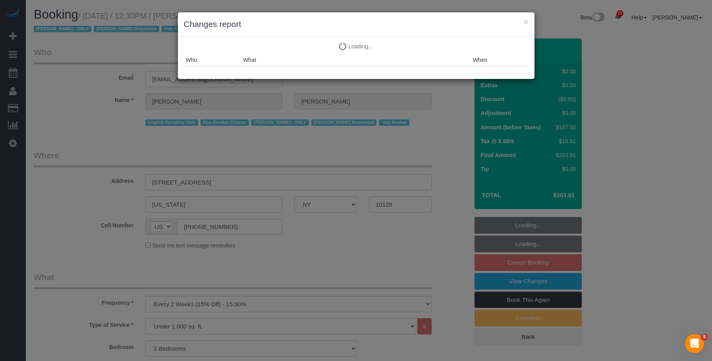
select select "number:89"
select select "number:90"
select select "number:15"
select select "number:5"
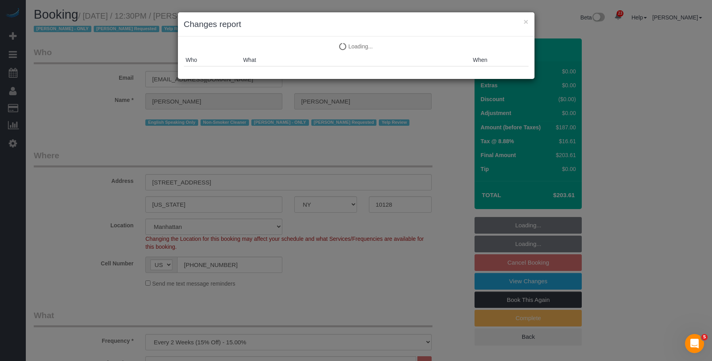
select select "object:1751"
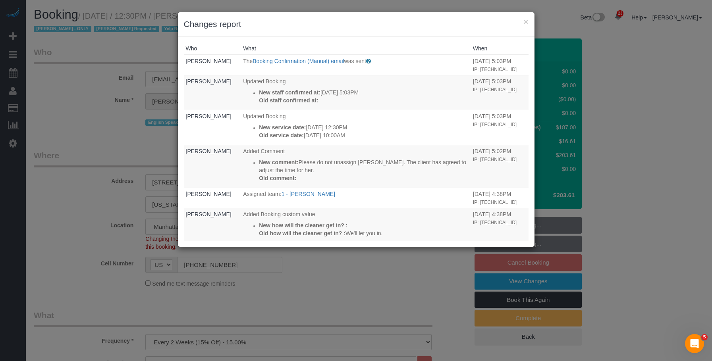
select select "2"
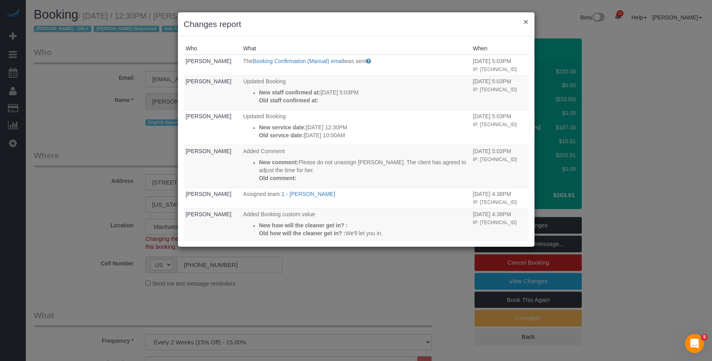
click at [524, 21] on button "×" at bounding box center [526, 21] width 5 height 8
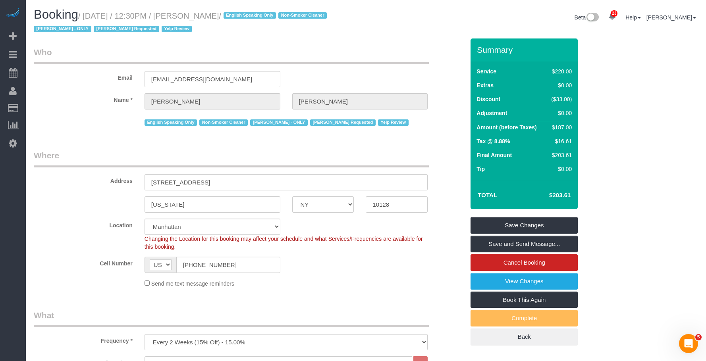
drag, startPoint x: 193, startPoint y: 17, endPoint x: 241, endPoint y: 17, distance: 47.7
click at [241, 17] on small "/ [DATE] / 12:30PM / [PERSON_NAME] / English Speaking Only Non-Smoker Cleaner […" at bounding box center [182, 23] width 296 height 22
copy small "[PERSON_NAME]"
